Goal: Check status: Check status

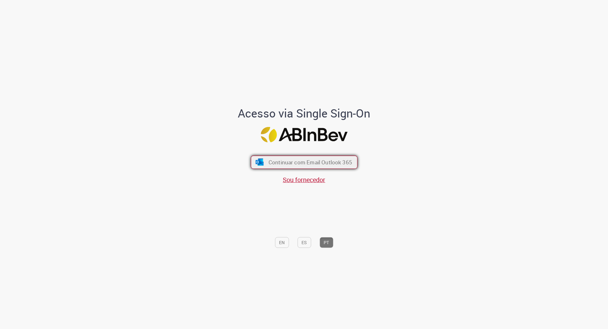
click at [302, 166] on button "Continuar com Email Outlook 365" at bounding box center [304, 162] width 107 height 13
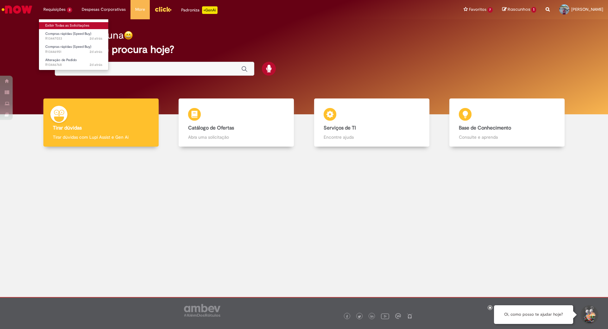
click at [57, 26] on link "Exibir Todas as Solicitações" at bounding box center [74, 25] width 70 height 7
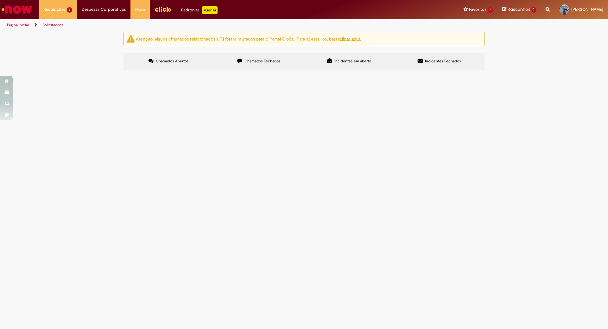
click at [348, 226] on main "Solicitações Atenção: alguns chamados relacionados a T.I foram migrados para o …" at bounding box center [304, 180] width 608 height 298
click at [0, 0] on span "PGFLEX - MANGUEIRA TORRES LUB" at bounding box center [0, 0] width 0 height 0
